Goal: Task Accomplishment & Management: Manage account settings

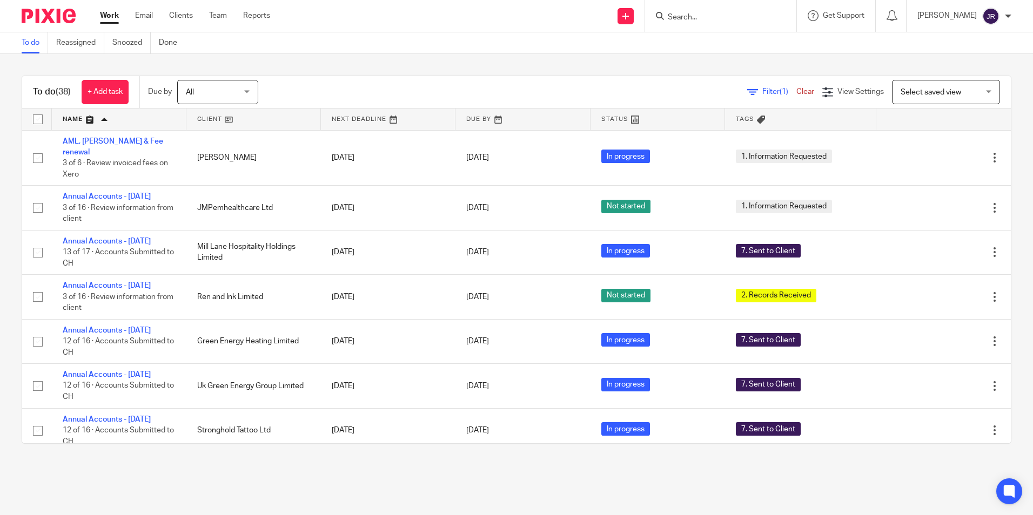
click at [721, 17] on input "Search" at bounding box center [715, 18] width 97 height 10
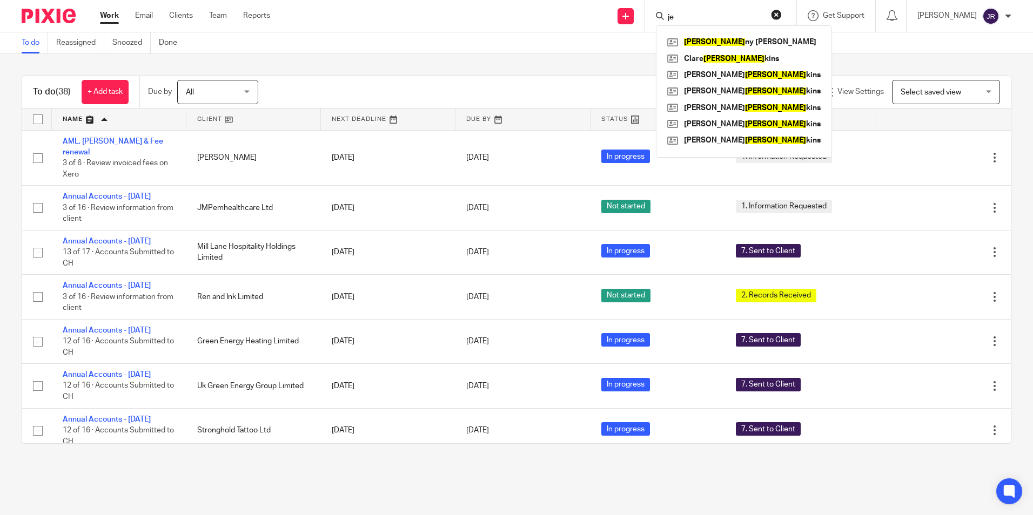
type input "j"
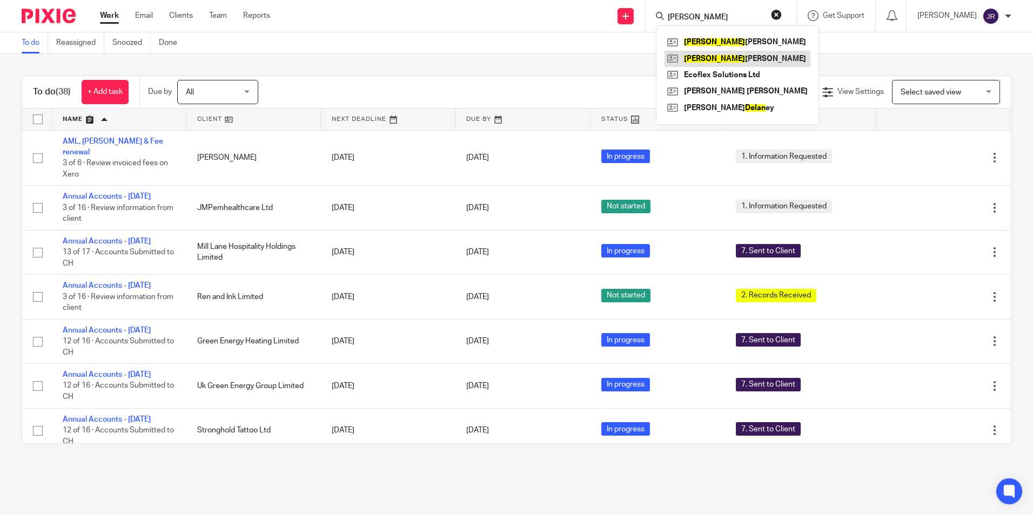
type input "dylan"
click at [736, 58] on link at bounding box center [737, 59] width 146 height 16
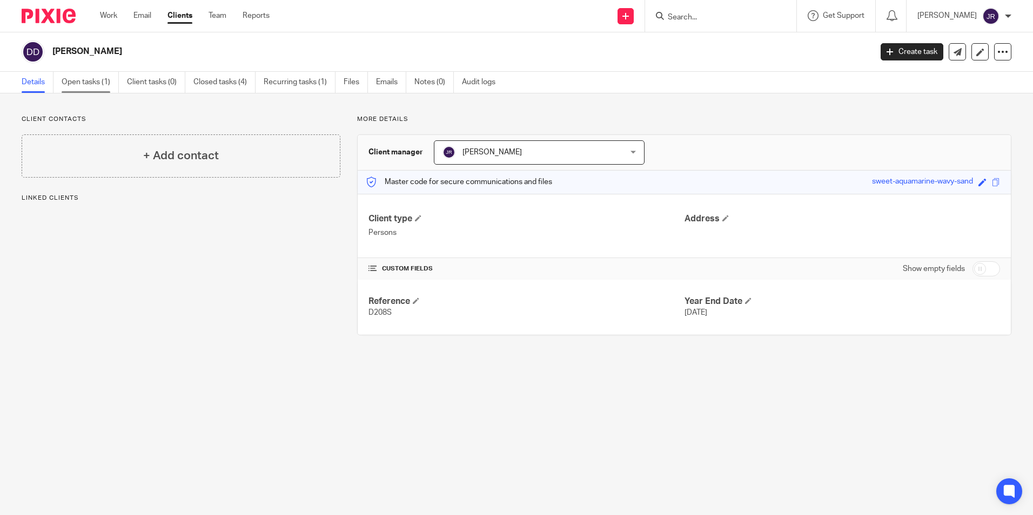
click at [76, 80] on link "Open tasks (1)" at bounding box center [90, 82] width 57 height 21
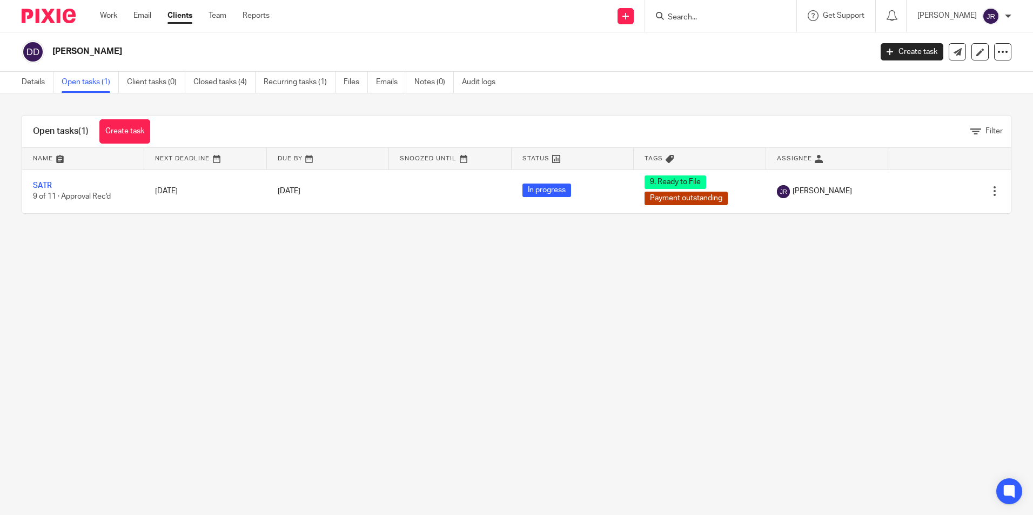
click at [700, 14] on input "Search" at bounding box center [715, 18] width 97 height 10
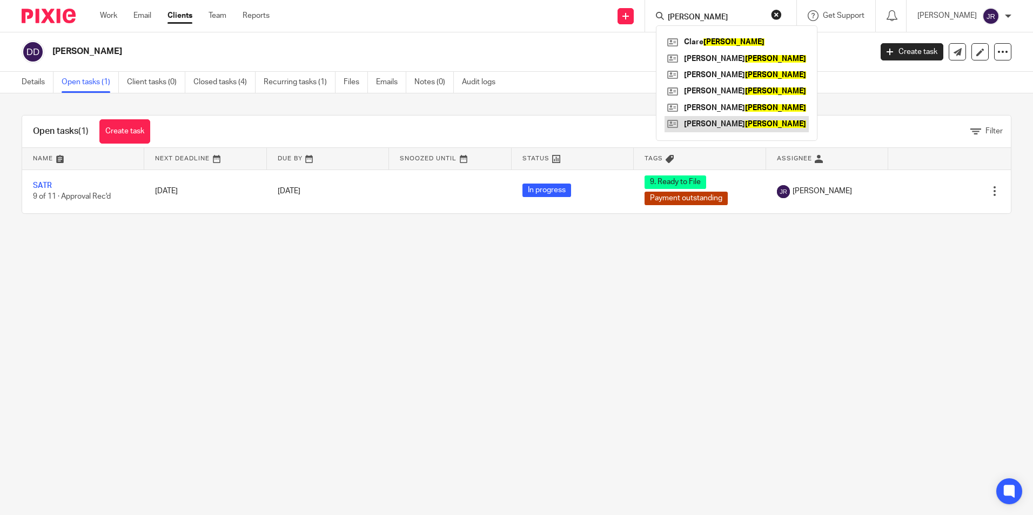
type input "jenkins"
click at [738, 123] on link at bounding box center [736, 124] width 144 height 16
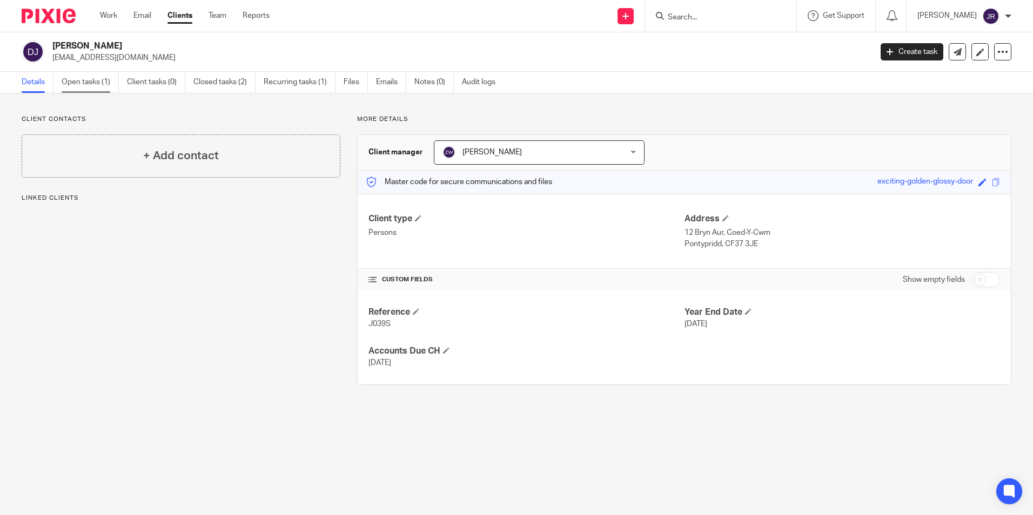
click at [75, 85] on link "Open tasks (1)" at bounding box center [90, 82] width 57 height 21
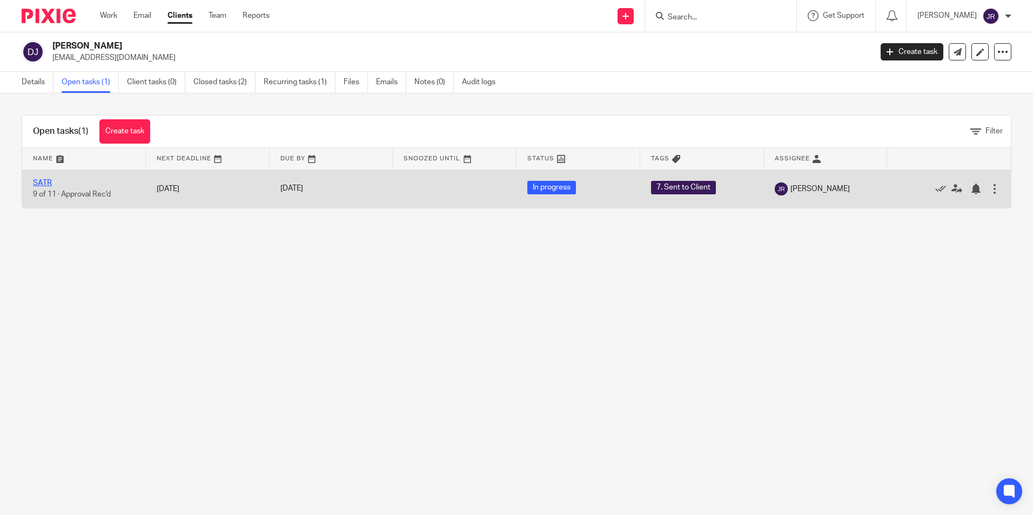
click at [38, 183] on link "SATR" at bounding box center [42, 183] width 19 height 8
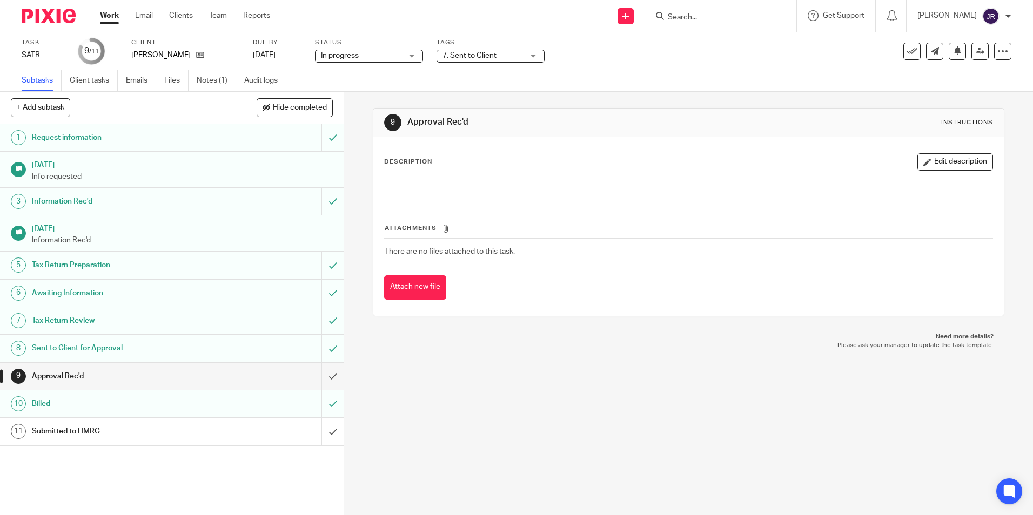
click at [531, 55] on div "7. Sent to Client" at bounding box center [490, 56] width 108 height 13
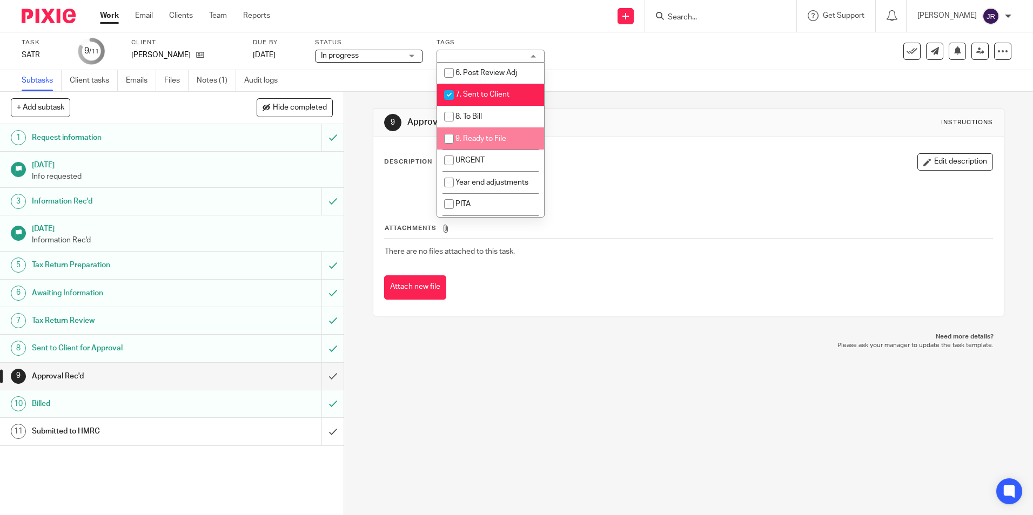
scroll to position [162, 0]
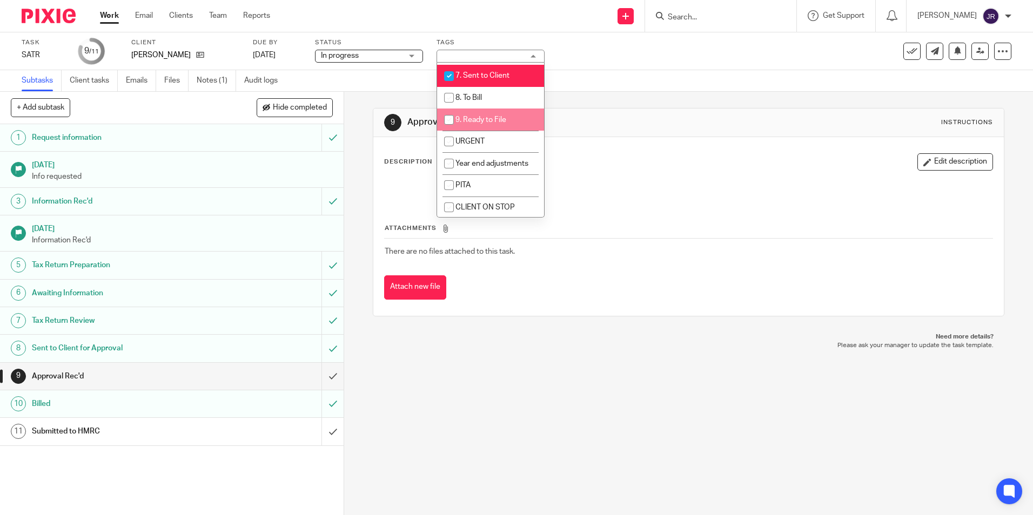
click at [501, 119] on span "9. Ready to File" at bounding box center [480, 120] width 51 height 8
checkbox input "true"
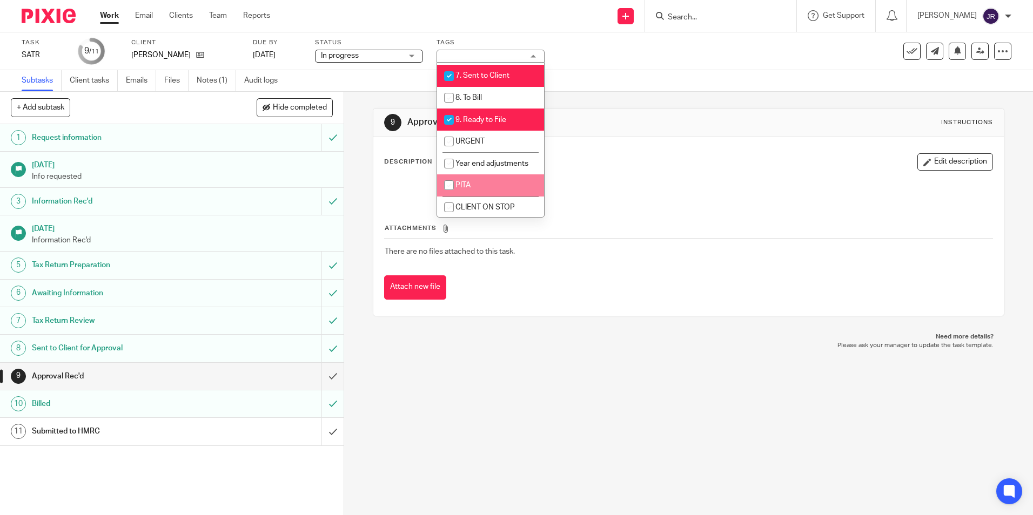
scroll to position [185, 0]
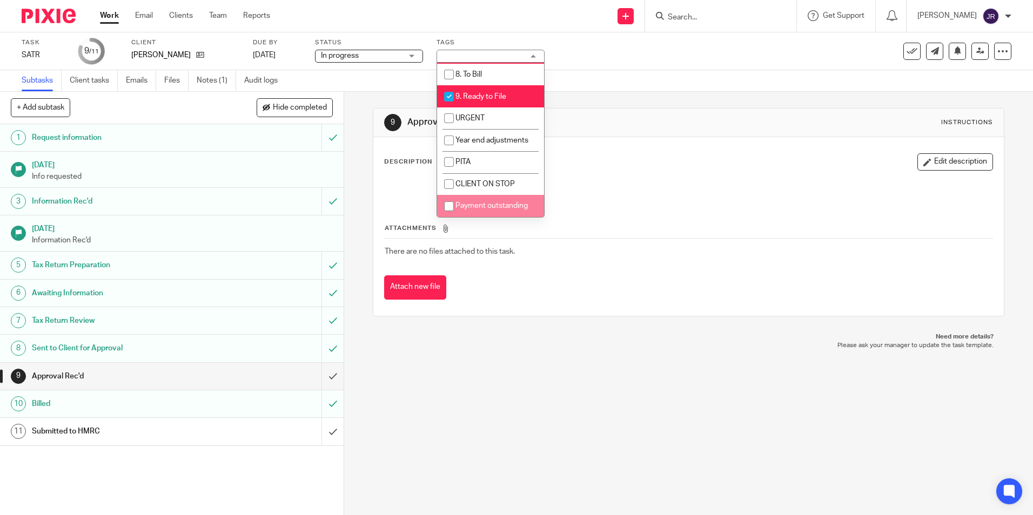
click at [486, 201] on li "Payment outstanding" at bounding box center [490, 206] width 107 height 22
checkbox input "true"
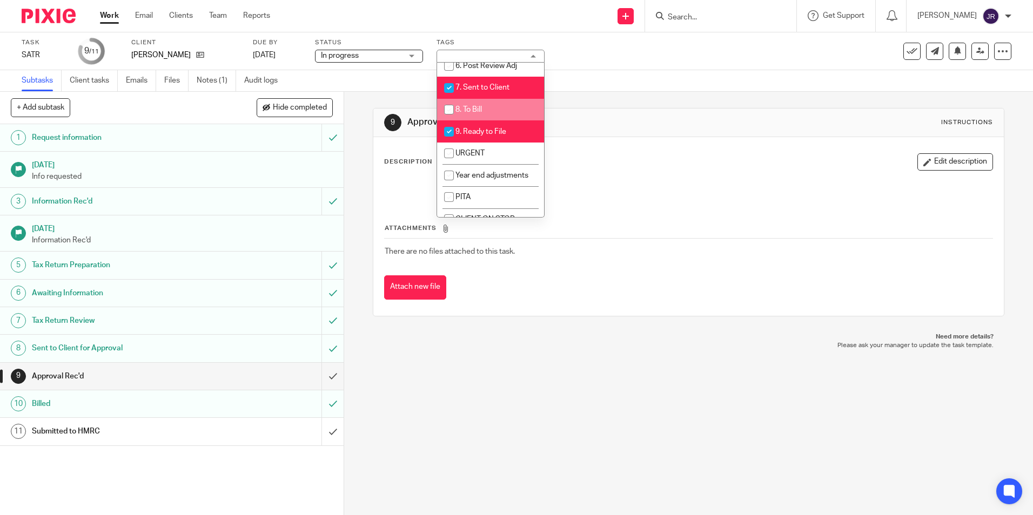
scroll to position [131, 0]
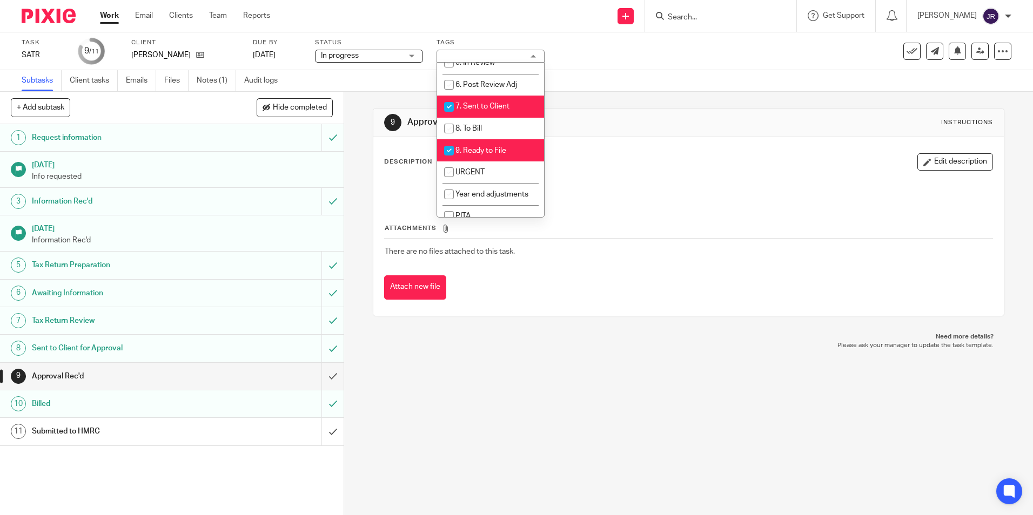
click at [485, 101] on li "7. Sent to Client" at bounding box center [490, 107] width 107 height 22
checkbox input "false"
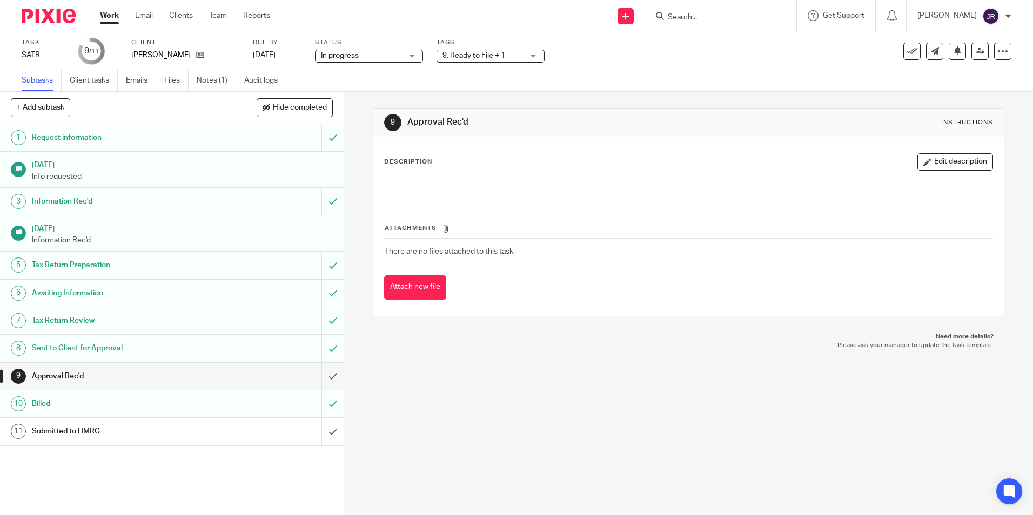
click at [110, 18] on link "Work" at bounding box center [109, 15] width 19 height 11
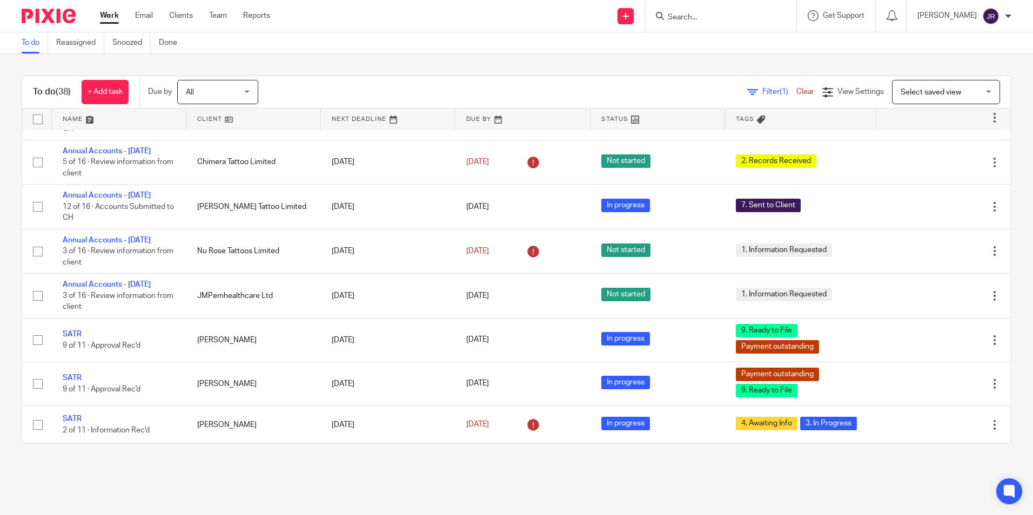
scroll to position [486, 0]
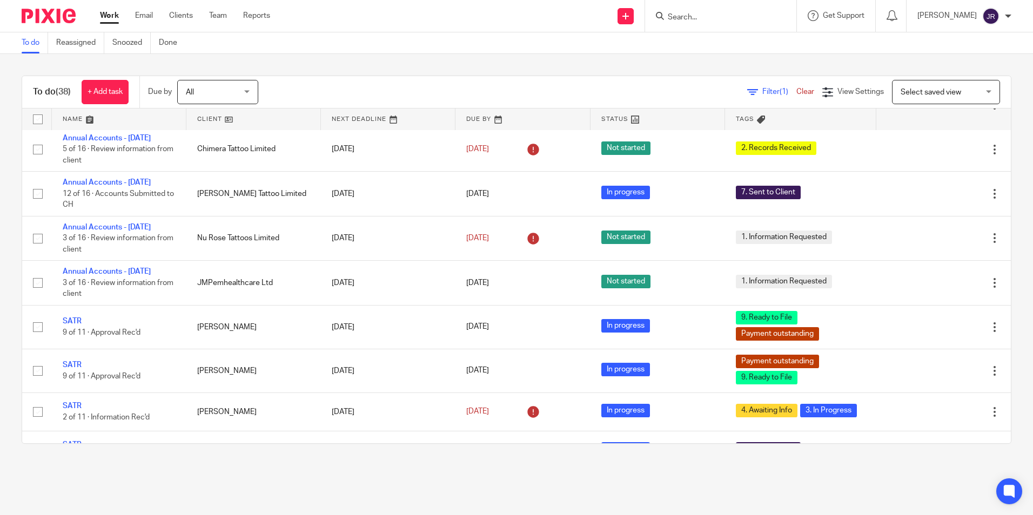
click at [701, 21] on input "Search" at bounding box center [715, 18] width 97 height 10
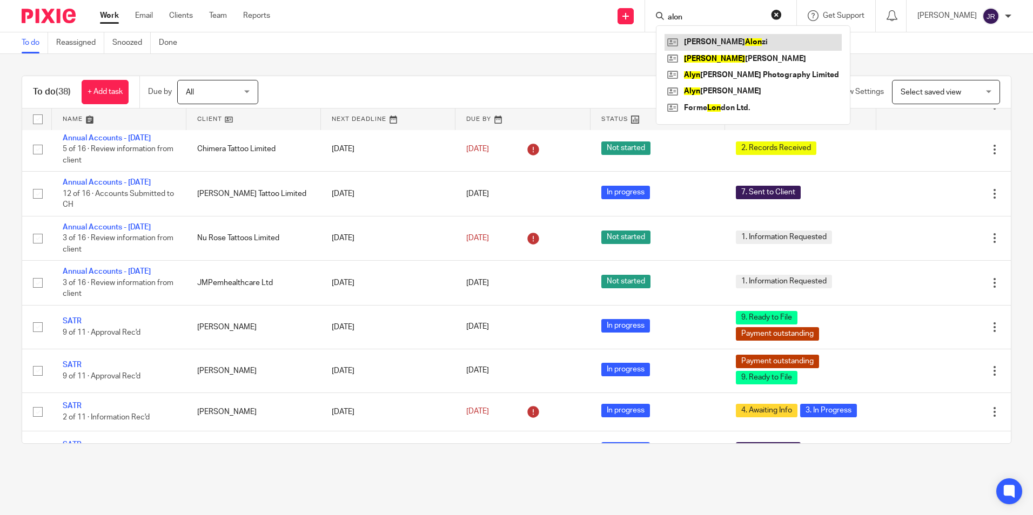
type input "alon"
click at [730, 44] on link at bounding box center [752, 42] width 177 height 16
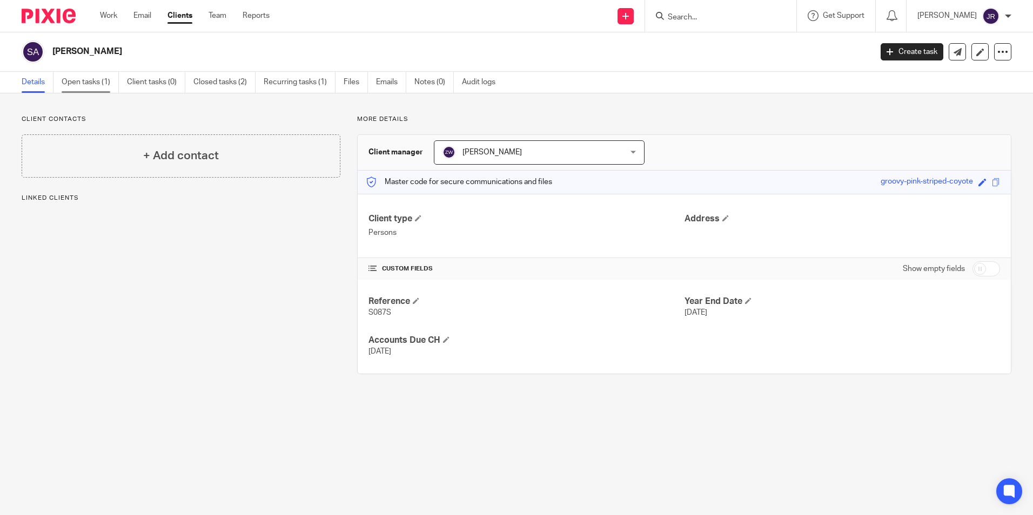
click at [79, 88] on link "Open tasks (1)" at bounding box center [90, 82] width 57 height 21
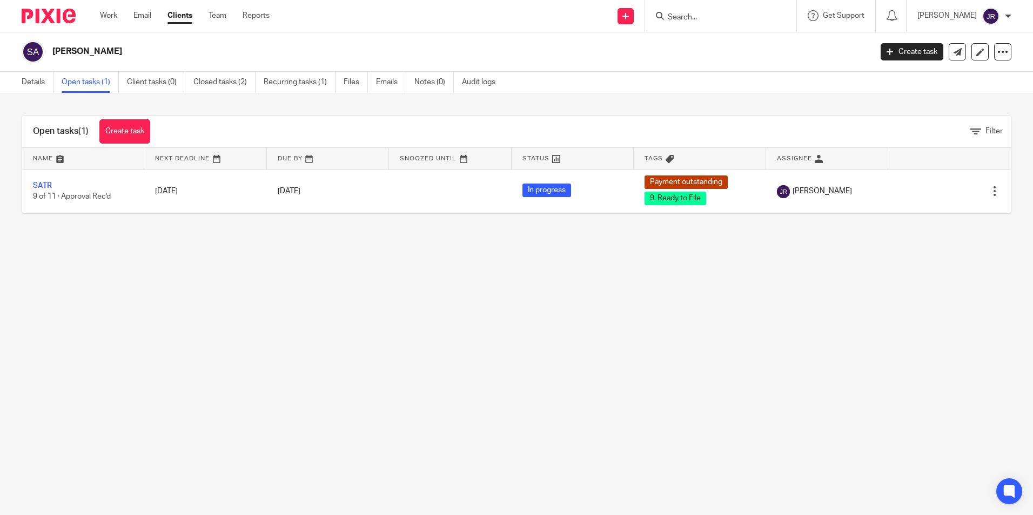
click at [719, 21] on input "Search" at bounding box center [715, 18] width 97 height 10
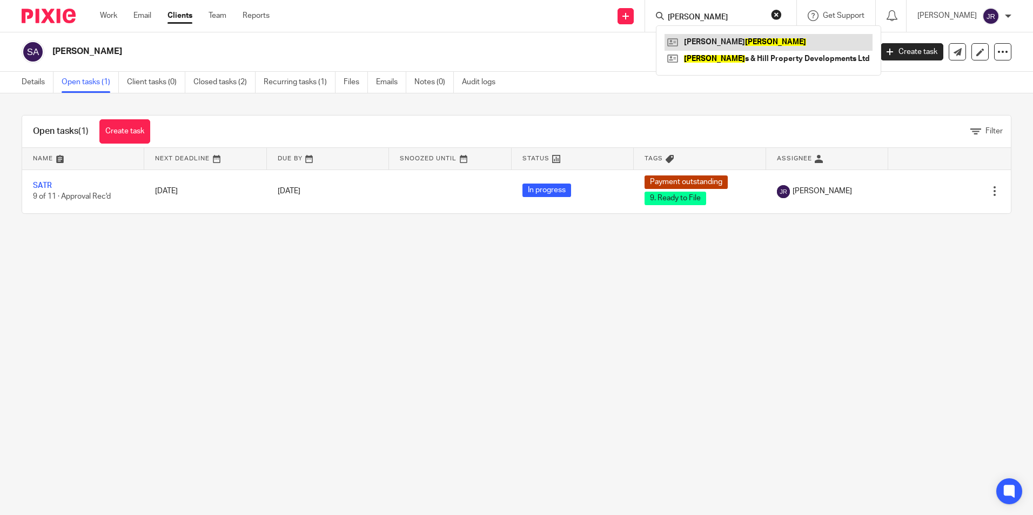
type input "wilkie"
click at [705, 45] on link at bounding box center [768, 42] width 208 height 16
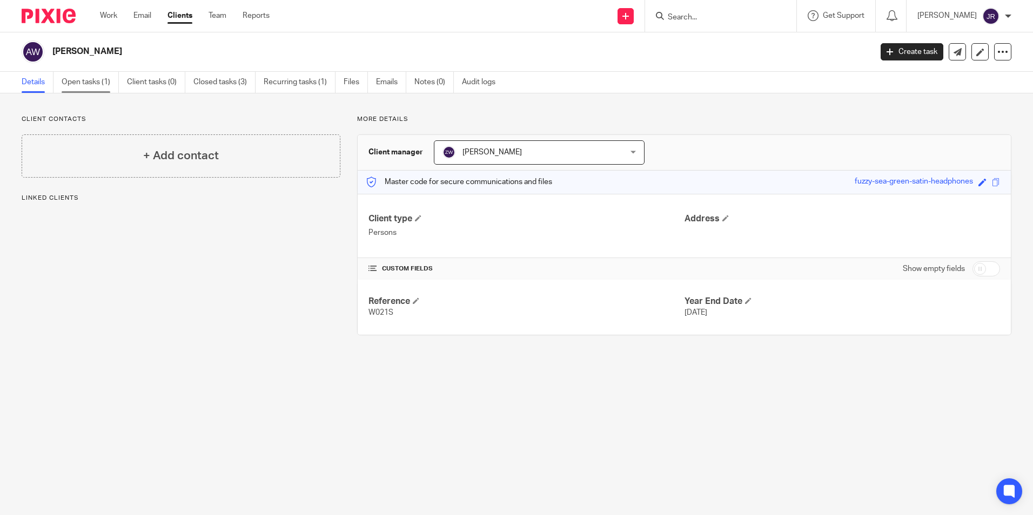
click at [81, 83] on link "Open tasks (1)" at bounding box center [90, 82] width 57 height 21
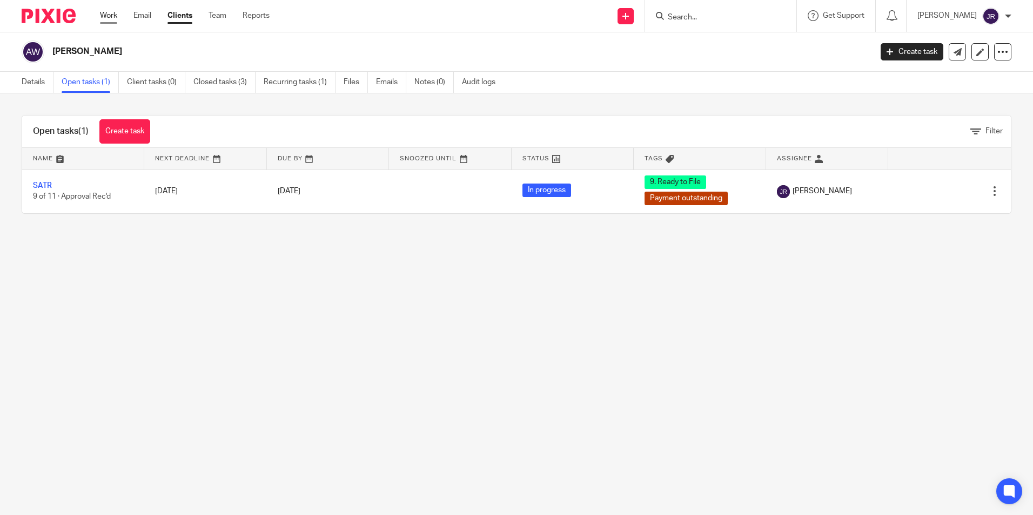
click at [112, 12] on link "Work" at bounding box center [108, 15] width 17 height 11
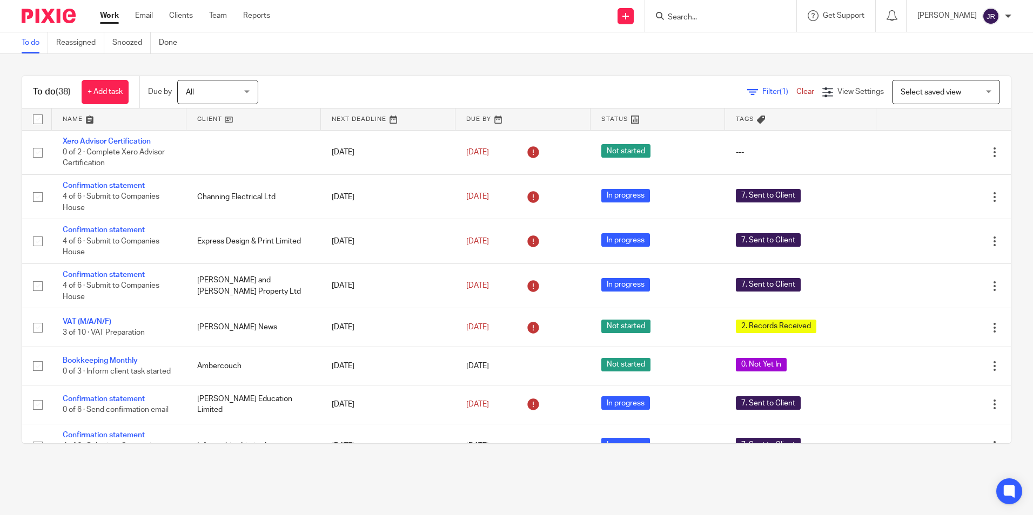
click at [68, 117] on link at bounding box center [119, 120] width 134 height 22
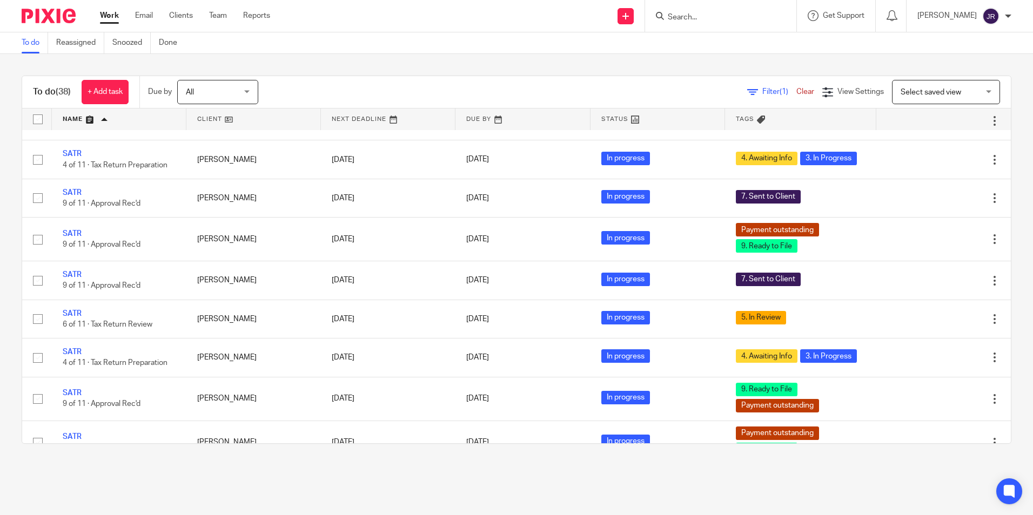
scroll to position [1118, 0]
